Goal: Information Seeking & Learning: Learn about a topic

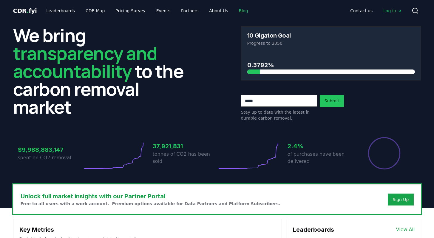
click at [234, 10] on link "Blog" at bounding box center [243, 10] width 19 height 11
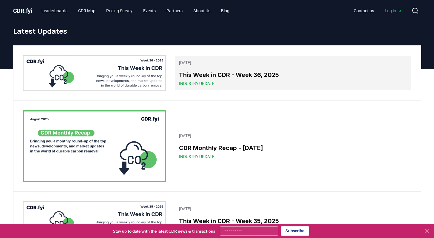
click at [219, 75] on h3 "This Week in CDR - Week 36, 2025" at bounding box center [293, 74] width 228 height 9
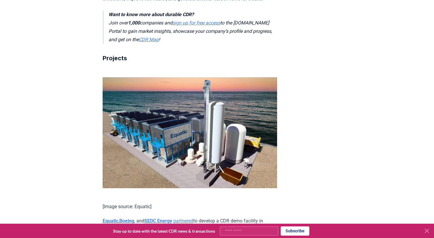
scroll to position [714, 0]
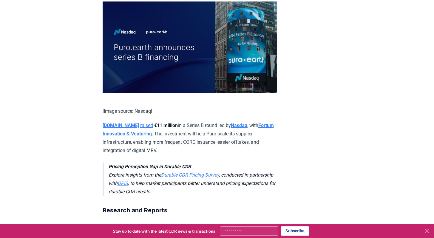
scroll to position [834, 0]
